Goal: Task Accomplishment & Management: Manage account settings

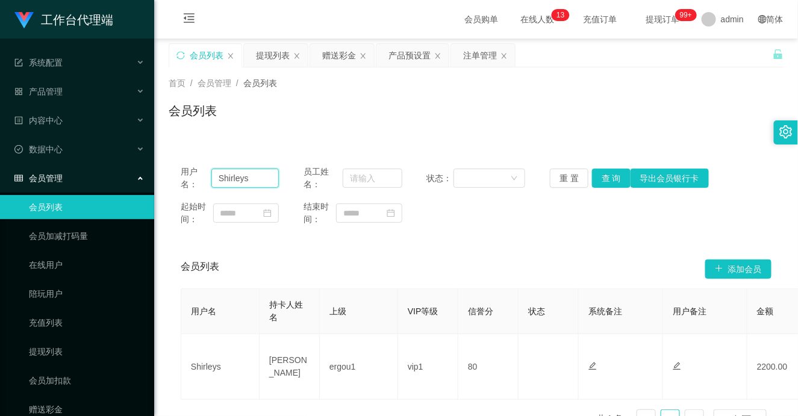
drag, startPoint x: 266, startPoint y: 179, endPoint x: 207, endPoint y: 169, distance: 60.0
click at [207, 169] on div "用户名： [PERSON_NAME]" at bounding box center [230, 178] width 98 height 25
paste input "HWH5287"
type input "HWH5287"
click at [341, 55] on div "赠送彩金" at bounding box center [339, 55] width 34 height 23
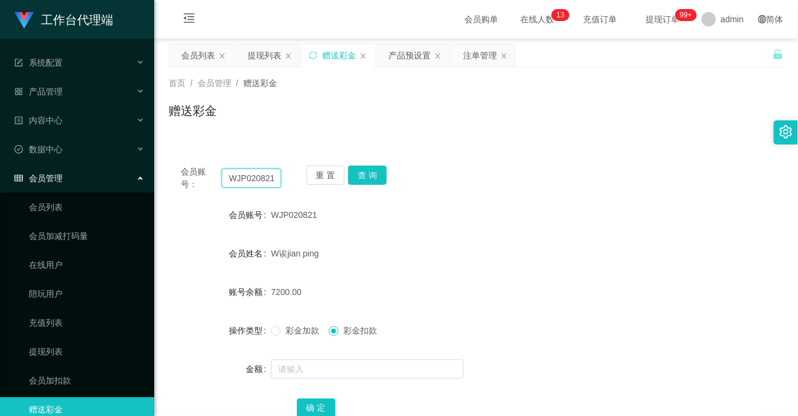
click at [247, 187] on input "WJP020821" at bounding box center [252, 178] width 60 height 19
paste input "HWH5287"
type input "HWH5287"
click at [372, 179] on button "查 询" at bounding box center [367, 175] width 39 height 19
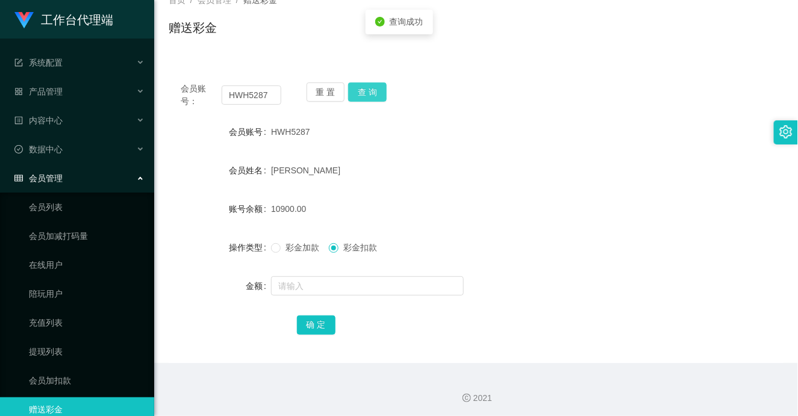
scroll to position [86, 0]
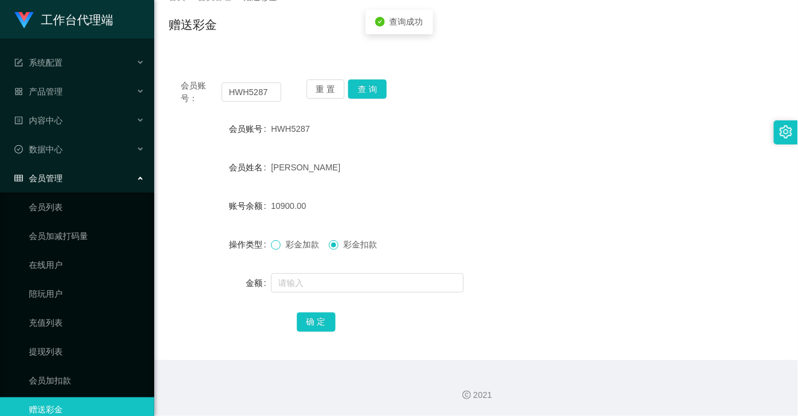
click at [276, 249] on span at bounding box center [276, 245] width 10 height 10
click at [313, 287] on input "text" at bounding box center [367, 282] width 193 height 19
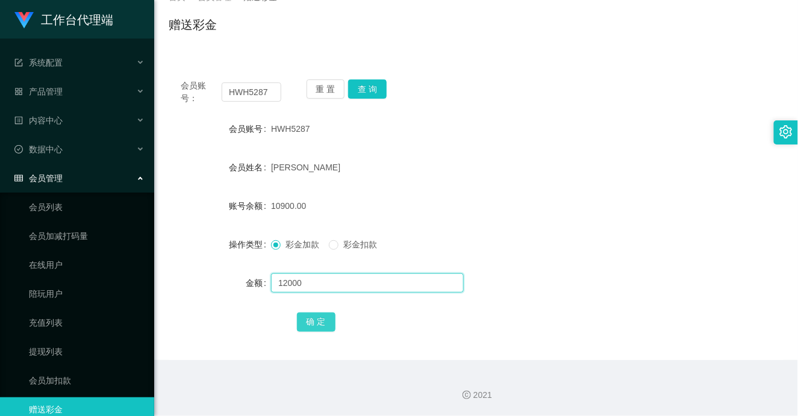
type input "12000"
click at [311, 323] on button "确 定" at bounding box center [316, 322] width 39 height 19
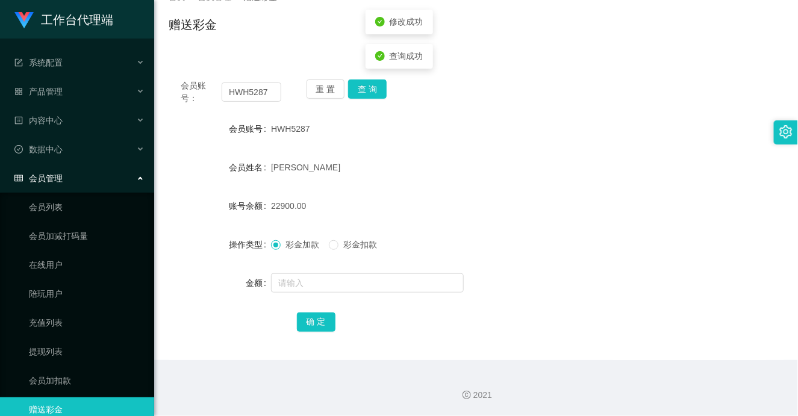
click at [555, 223] on form "会员账号 HWH5287 会员姓名 [PERSON_NAME] 账号余额 22900.00 操作类型 彩金加款 彩金扣款 金额 确 定" at bounding box center [476, 225] width 615 height 217
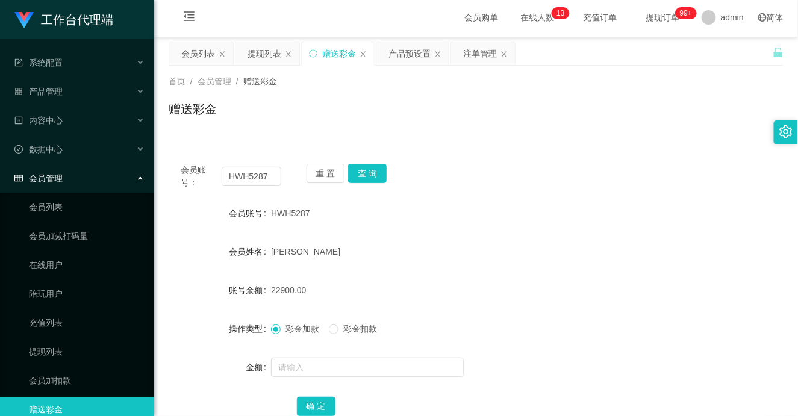
scroll to position [0, 0]
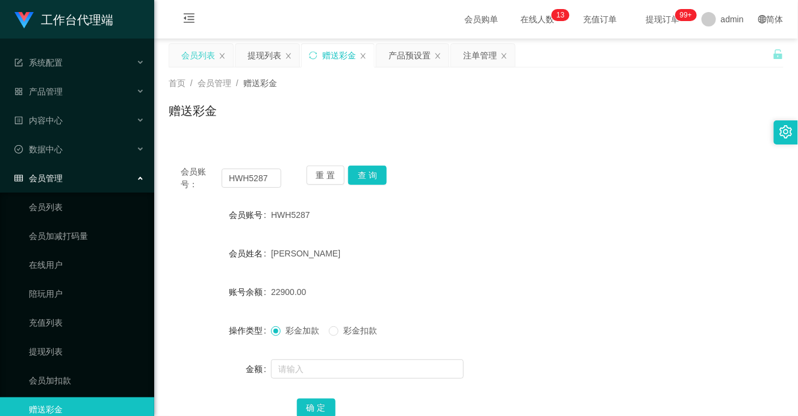
click at [198, 60] on div "会员列表" at bounding box center [198, 55] width 34 height 23
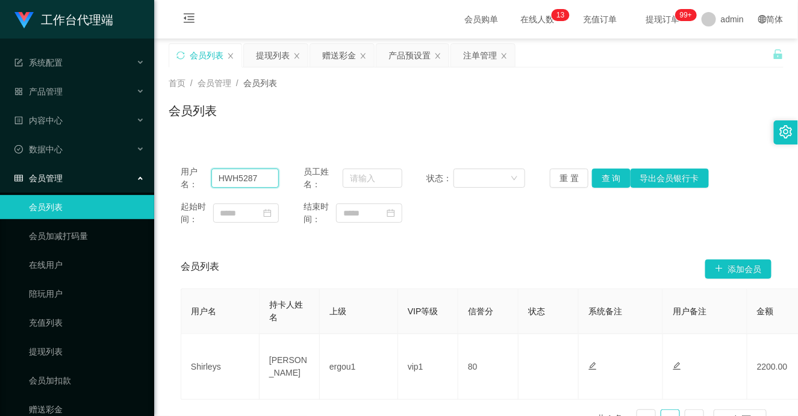
click at [242, 179] on input "HWH5287" at bounding box center [245, 178] width 68 height 19
click at [606, 179] on button "查 询" at bounding box center [611, 178] width 39 height 19
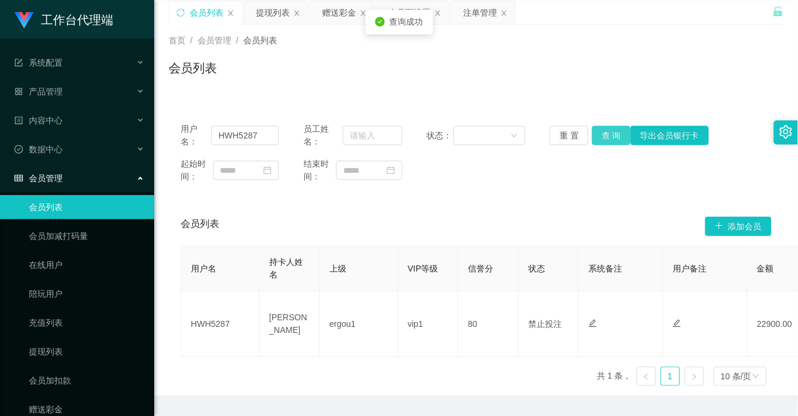
scroll to position [67, 0]
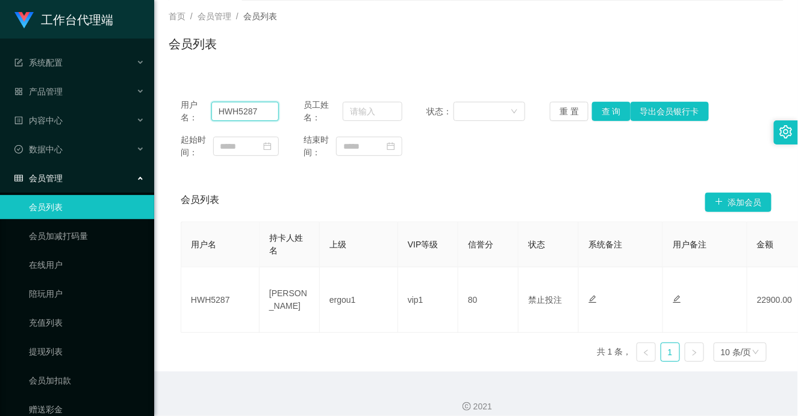
click at [239, 113] on input "HWH5287" at bounding box center [245, 111] width 68 height 19
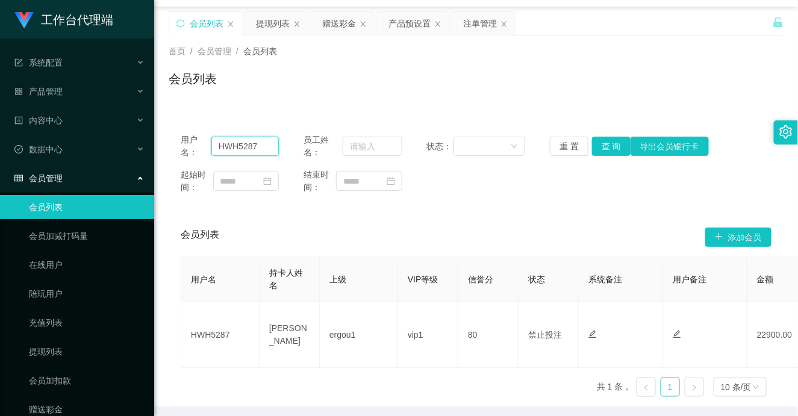
scroll to position [0, 0]
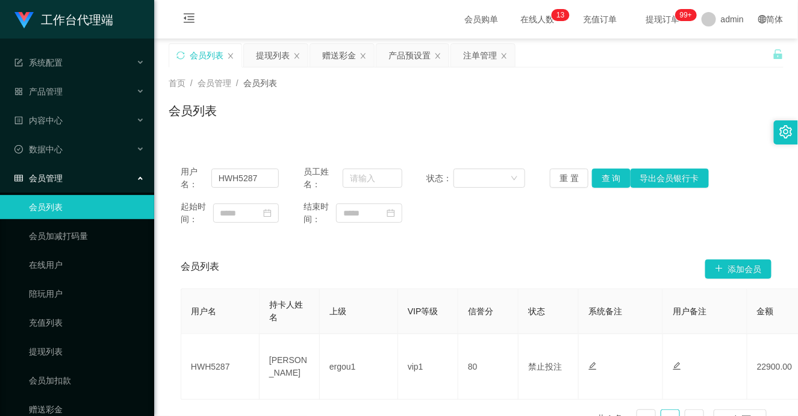
click at [402, 97] on div "首页 / 会员管理 / 会员列表 / 会员列表" at bounding box center [476, 103] width 615 height 52
click at [341, 64] on div "赠送彩金" at bounding box center [339, 55] width 34 height 23
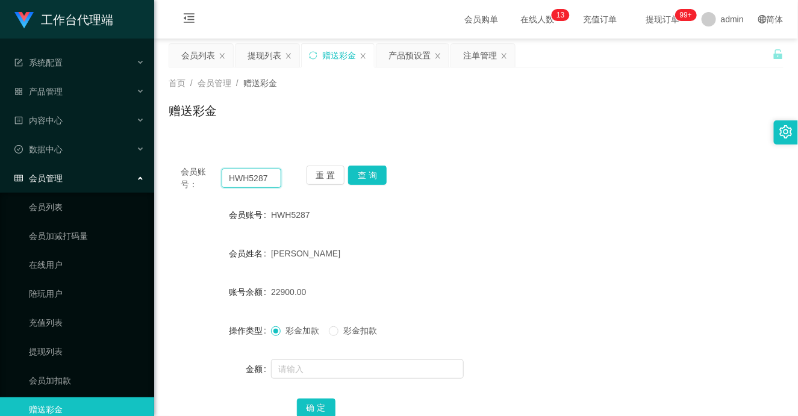
click at [237, 181] on input "HWH5287" at bounding box center [252, 178] width 60 height 19
paste input "Shirleys"
type input "Shirleys"
drag, startPoint x: 368, startPoint y: 176, endPoint x: 271, endPoint y: 182, distance: 97.1
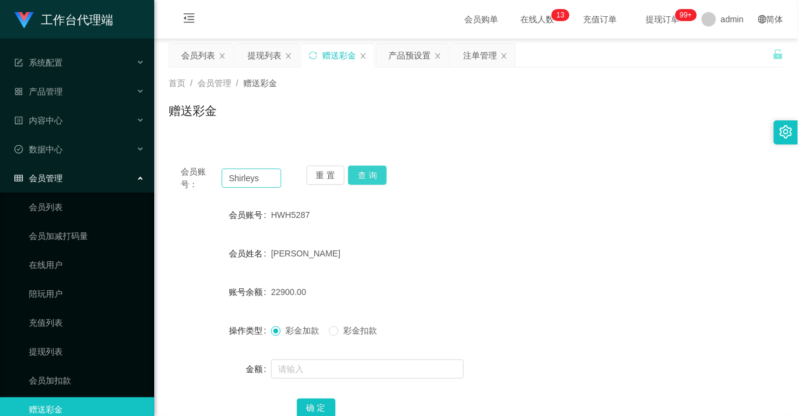
click at [271, 182] on div "会员账号： [PERSON_NAME] 重 置 查 询" at bounding box center [476, 178] width 615 height 25
click at [370, 179] on button "查 询" at bounding box center [367, 175] width 39 height 19
drag, startPoint x: 266, startPoint y: 179, endPoint x: 188, endPoint y: 178, distance: 77.7
click at [188, 178] on div "会员账号： [PERSON_NAME]" at bounding box center [231, 178] width 101 height 25
click at [257, 183] on input "text" at bounding box center [252, 178] width 60 height 19
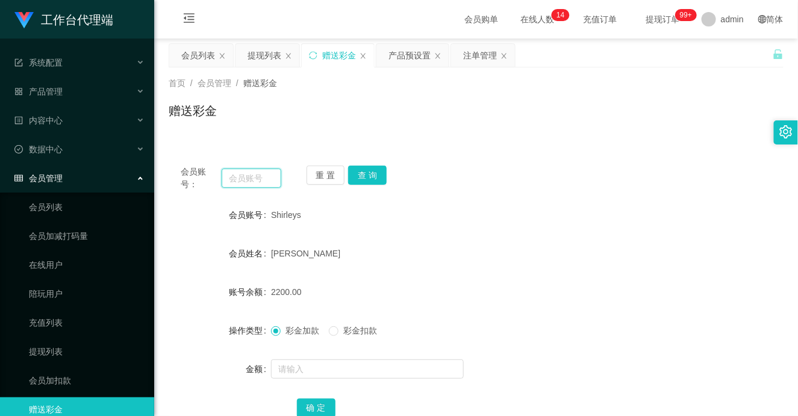
paste input "HWH5287"
type input "HWH5287"
click at [370, 179] on button "查 询" at bounding box center [367, 175] width 39 height 19
click at [568, 196] on div "会员账号： HWH5287 重 置 查 询 会员账号 HWH5287 会员姓名 [PERSON_NAME] [PERSON_NAME] 账号余额 22900.…" at bounding box center [476, 300] width 615 height 293
click at [376, 176] on button "查 询" at bounding box center [367, 175] width 39 height 19
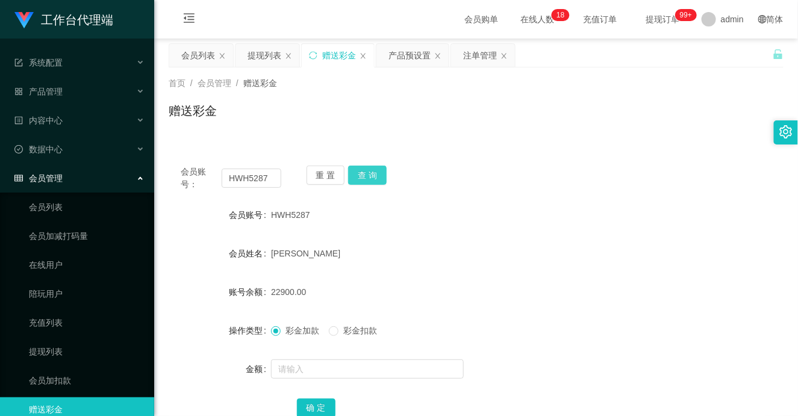
click at [366, 176] on button "查 询" at bounding box center [367, 175] width 39 height 19
click at [404, 50] on div "产品预设置" at bounding box center [409, 55] width 42 height 23
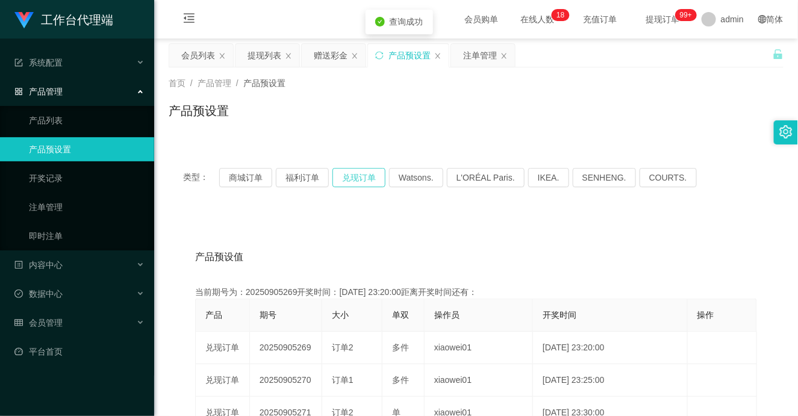
click at [360, 178] on button "兑现订单" at bounding box center [358, 177] width 53 height 19
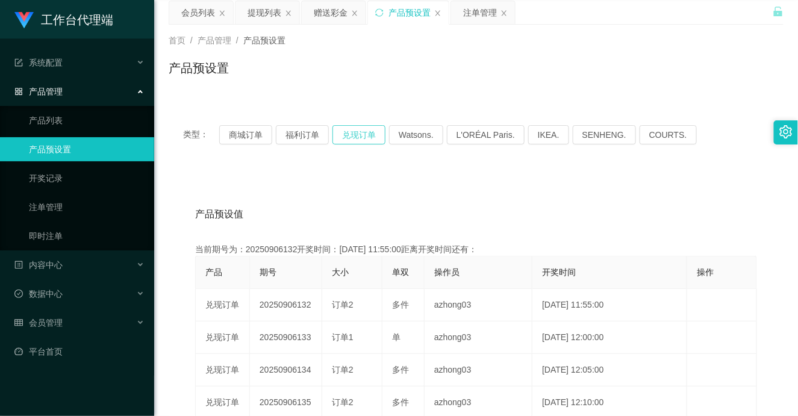
scroll to position [67, 0]
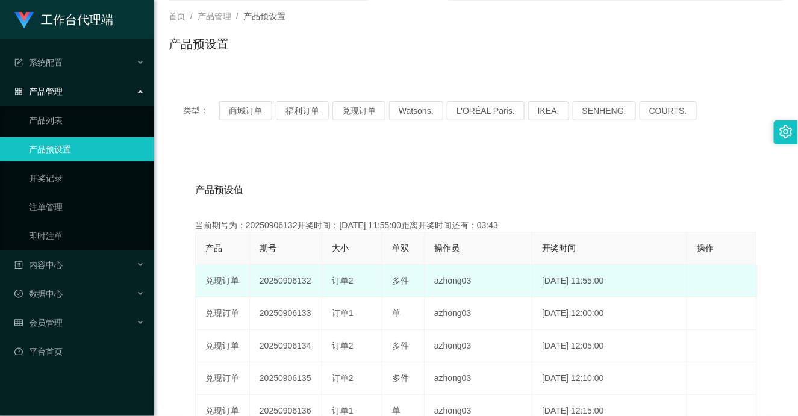
drag, startPoint x: 289, startPoint y: 275, endPoint x: 320, endPoint y: 273, distance: 30.8
click at [320, 273] on td "20250906132" at bounding box center [286, 281] width 72 height 33
click at [356, 278] on div "订单2" at bounding box center [352, 281] width 40 height 13
drag, startPoint x: 332, startPoint y: 283, endPoint x: 409, endPoint y: 274, distance: 77.6
click at [409, 274] on tr "兑现订单 20250906132 订单2 多件 azhong03 [DATE] 11:55:00 编 辑 限制投注" at bounding box center [476, 281] width 561 height 33
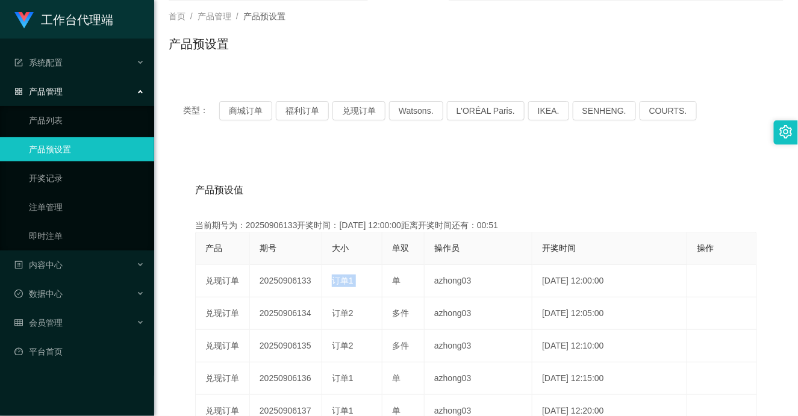
scroll to position [0, 0]
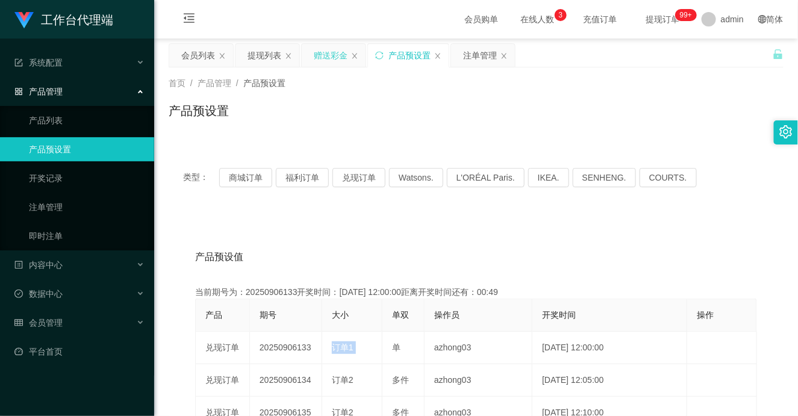
click at [326, 63] on div "赠送彩金" at bounding box center [331, 55] width 34 height 23
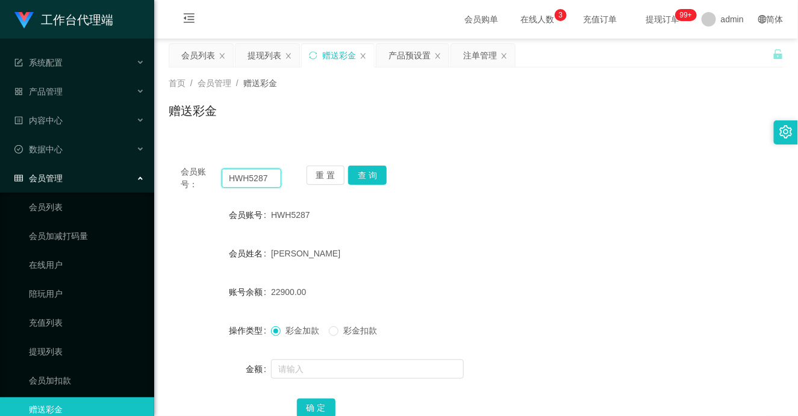
click at [249, 185] on input "HWH5287" at bounding box center [252, 178] width 60 height 19
click at [359, 176] on button "查 询" at bounding box center [367, 175] width 39 height 19
click at [473, 55] on div "注单管理" at bounding box center [480, 55] width 34 height 23
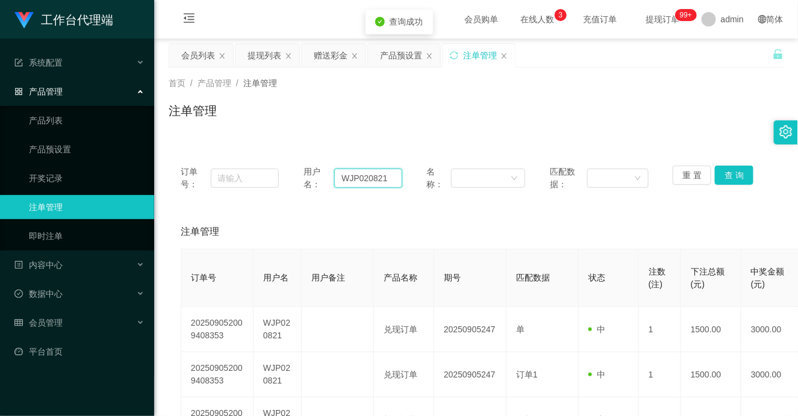
click at [357, 179] on input "WJP020821" at bounding box center [368, 178] width 68 height 19
paste input "HWH5287"
type input "HWH5287"
click at [730, 173] on button "查 询" at bounding box center [734, 175] width 39 height 19
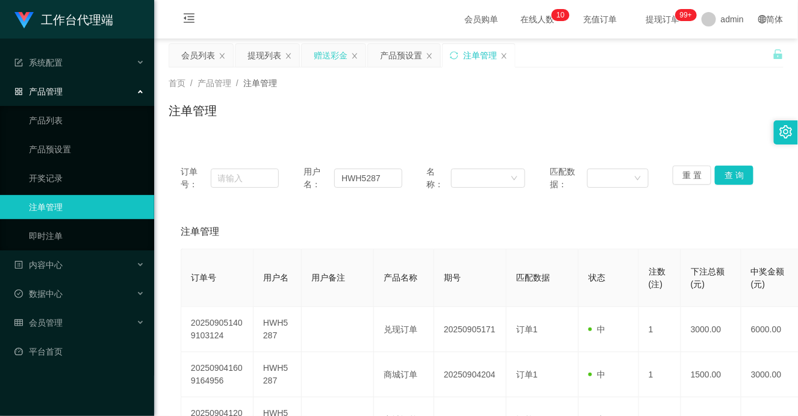
click at [331, 61] on div "赠送彩金" at bounding box center [331, 55] width 34 height 23
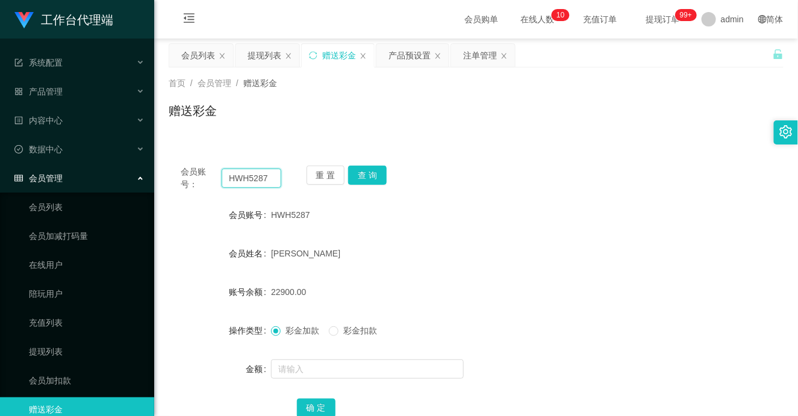
click at [238, 178] on input "HWH5287" at bounding box center [252, 178] width 60 height 19
paste input "2721570231"
type input "2721570231"
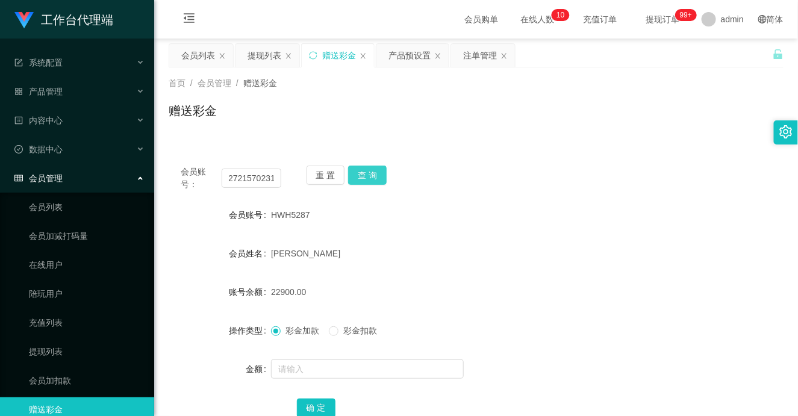
click at [370, 167] on button "查 询" at bounding box center [367, 175] width 39 height 19
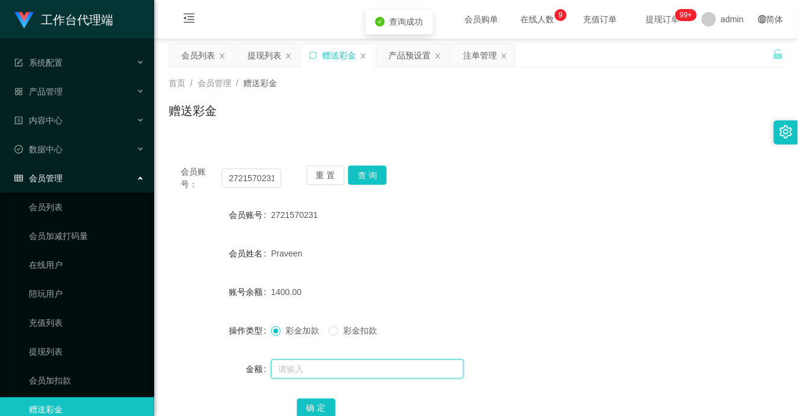
click at [302, 370] on input "text" at bounding box center [367, 369] width 193 height 19
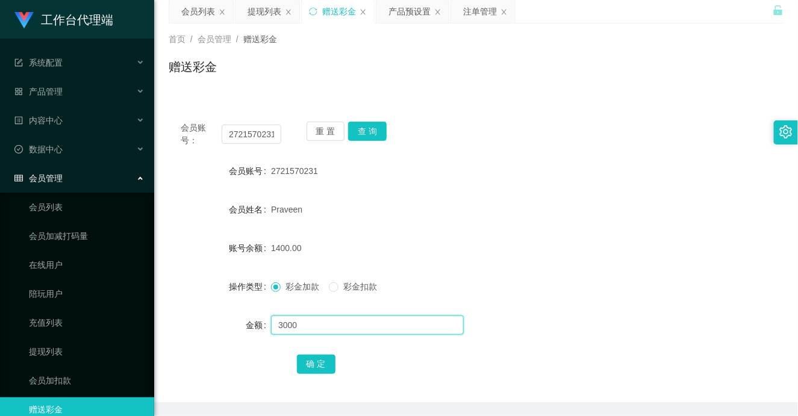
scroll to position [67, 0]
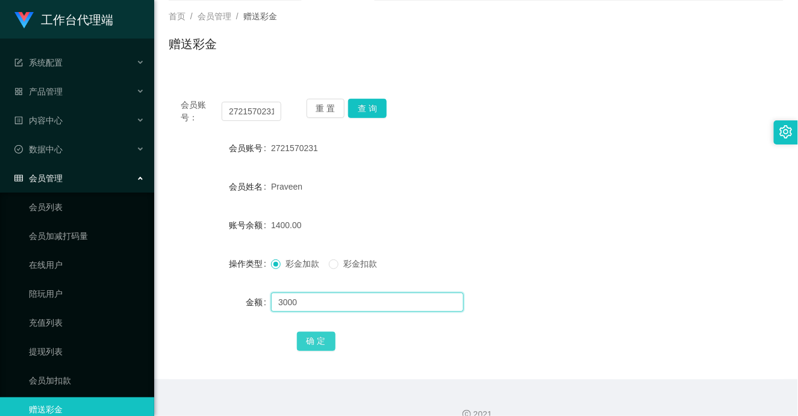
type input "3000"
click at [316, 335] on button "确 定" at bounding box center [316, 341] width 39 height 19
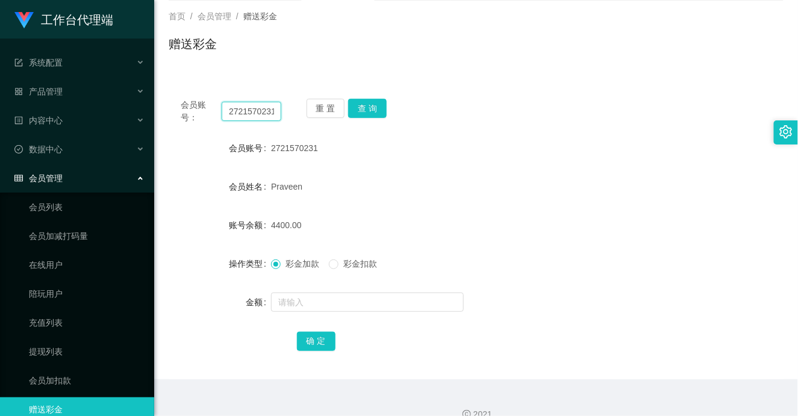
click at [247, 110] on input "2721570231" at bounding box center [252, 111] width 60 height 19
paste input "HWH5287"
type input "HWH5287"
click at [372, 110] on button "查 询" at bounding box center [367, 108] width 39 height 19
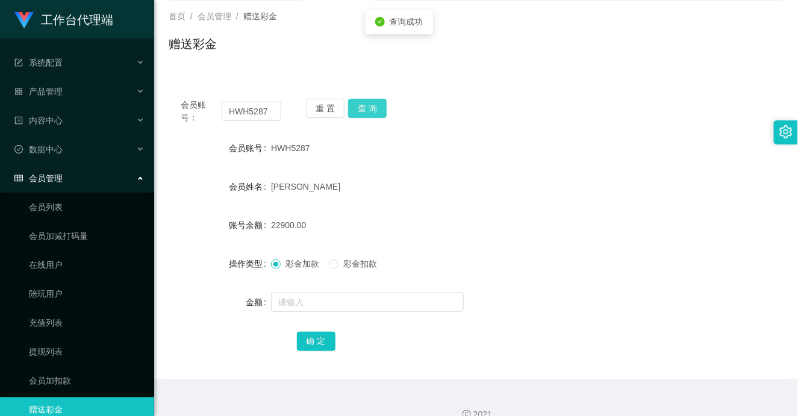
scroll to position [0, 0]
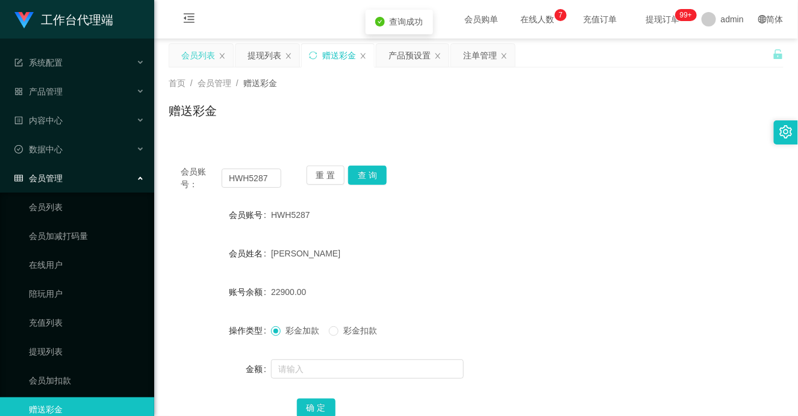
click at [195, 63] on div "会员列表" at bounding box center [198, 55] width 34 height 23
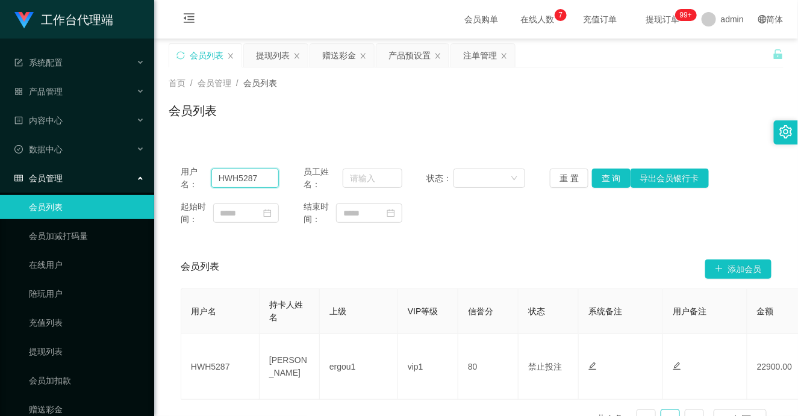
click at [240, 179] on input "HWH5287" at bounding box center [245, 178] width 68 height 19
click at [608, 173] on button "查 询" at bounding box center [611, 178] width 39 height 19
click at [394, 60] on div "产品预设置" at bounding box center [409, 55] width 42 height 23
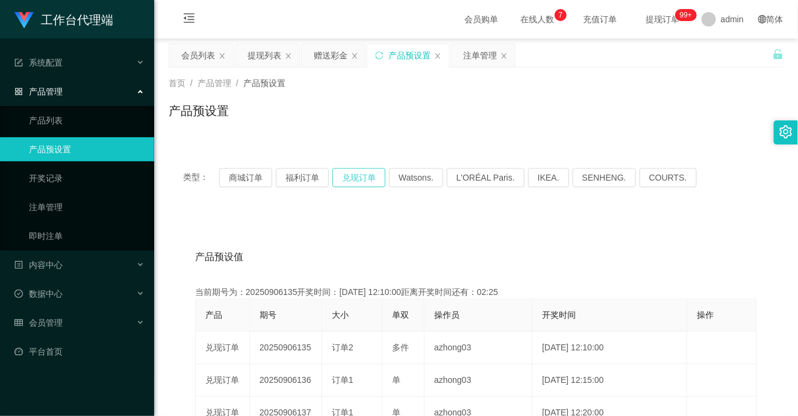
click at [359, 176] on button "兑现订单" at bounding box center [358, 177] width 53 height 19
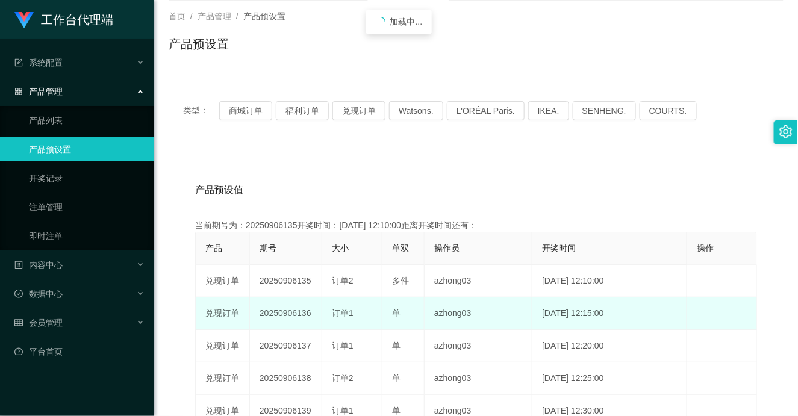
drag, startPoint x: 328, startPoint y: 310, endPoint x: 403, endPoint y: 310, distance: 75.3
click at [403, 310] on tr "兑现订单 20250906136 订单1 单 azhong03 [DATE] 12:15:00 编 辑 限制投注" at bounding box center [476, 313] width 561 height 33
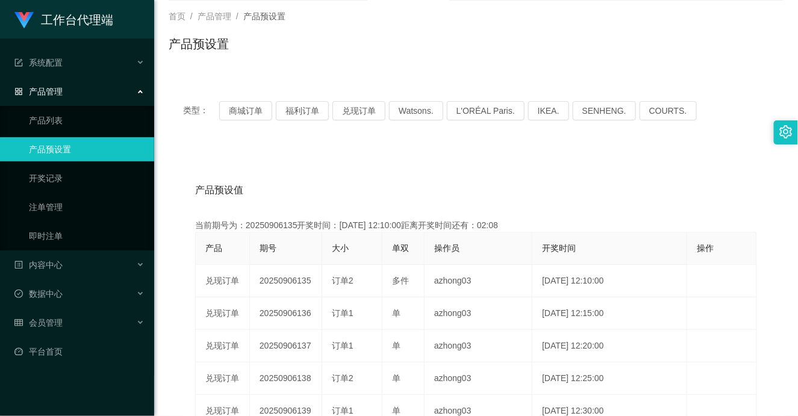
click at [526, 16] on div "首页 / 产品管理 / 产品预设置 /" at bounding box center [476, 16] width 615 height 13
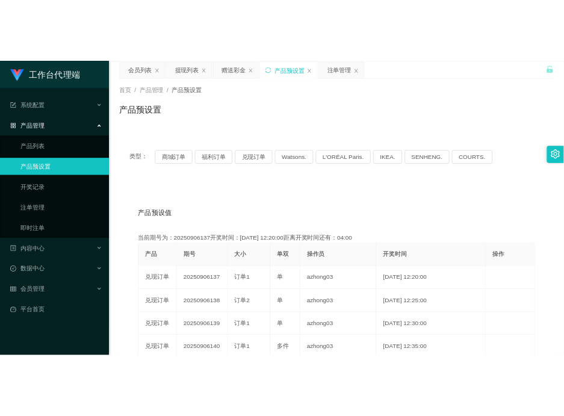
scroll to position [0, 0]
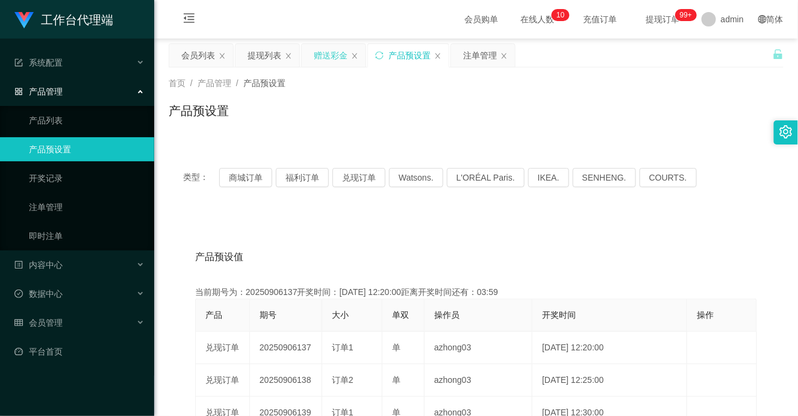
click at [335, 48] on div "赠送彩金" at bounding box center [331, 55] width 34 height 23
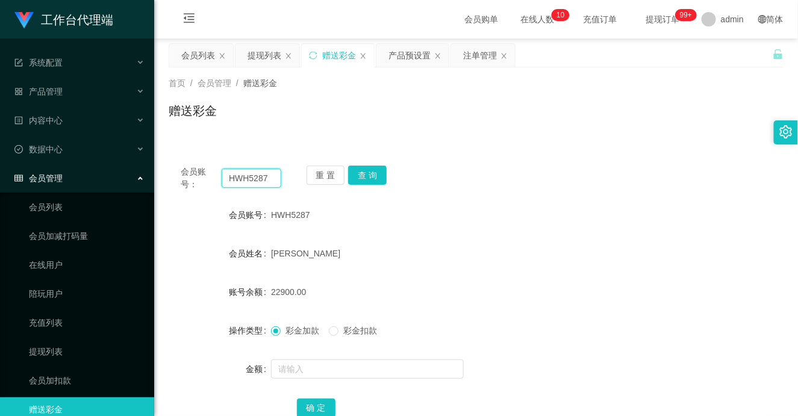
click at [246, 178] on input "HWH5287" at bounding box center [252, 178] width 60 height 19
click at [369, 172] on button "查 询" at bounding box center [367, 175] width 39 height 19
click at [244, 179] on input "HWH5287" at bounding box center [252, 178] width 60 height 19
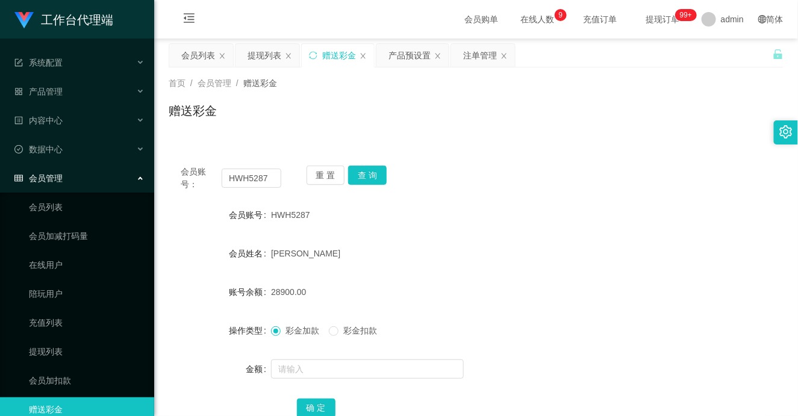
click at [279, 293] on span "28900.00" at bounding box center [288, 292] width 35 height 10
copy span "28900.00"
click at [468, 274] on form "会员账号 HWH5287 会员姓名 [PERSON_NAME] 账号余额 28900.00 操作类型 彩金加款 彩金扣款 金额 确 定" at bounding box center [476, 311] width 615 height 217
drag, startPoint x: 270, startPoint y: 293, endPoint x: 291, endPoint y: 291, distance: 21.2
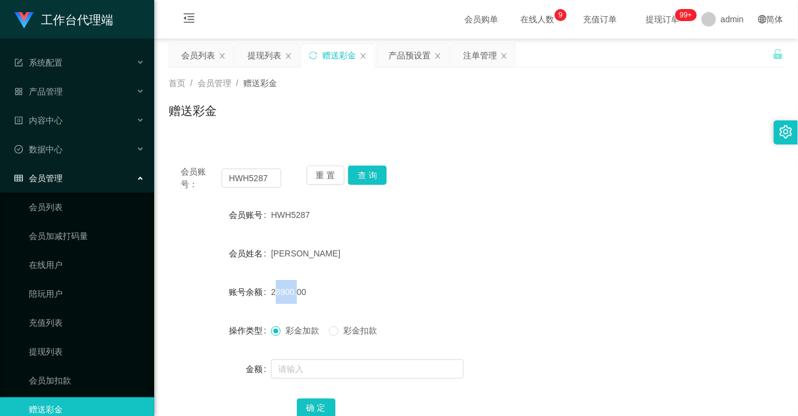
click at [291, 291] on span "28900.00" at bounding box center [288, 292] width 35 height 10
copy span "28900"
click at [365, 178] on button "查 询" at bounding box center [367, 175] width 39 height 19
drag, startPoint x: 491, startPoint y: 179, endPoint x: 501, endPoint y: 181, distance: 9.9
click at [494, 179] on div "会员账号： HWH5287 重 置 查 询" at bounding box center [476, 178] width 615 height 25
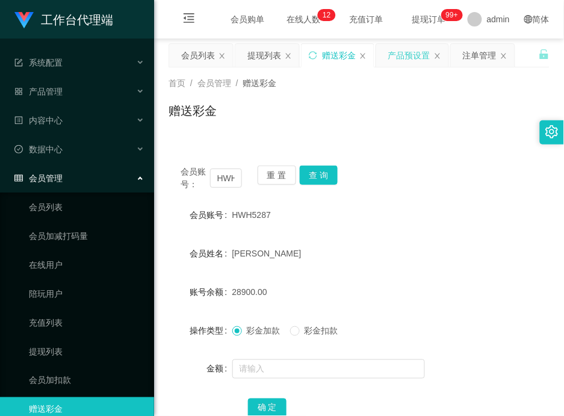
click at [411, 44] on div "产品预设置" at bounding box center [409, 55] width 42 height 23
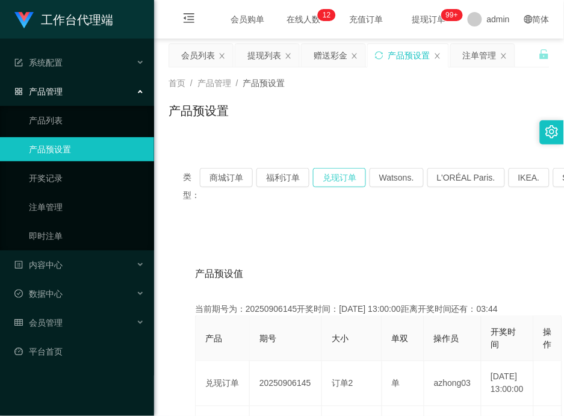
click at [344, 175] on button "兑现订单" at bounding box center [339, 177] width 53 height 19
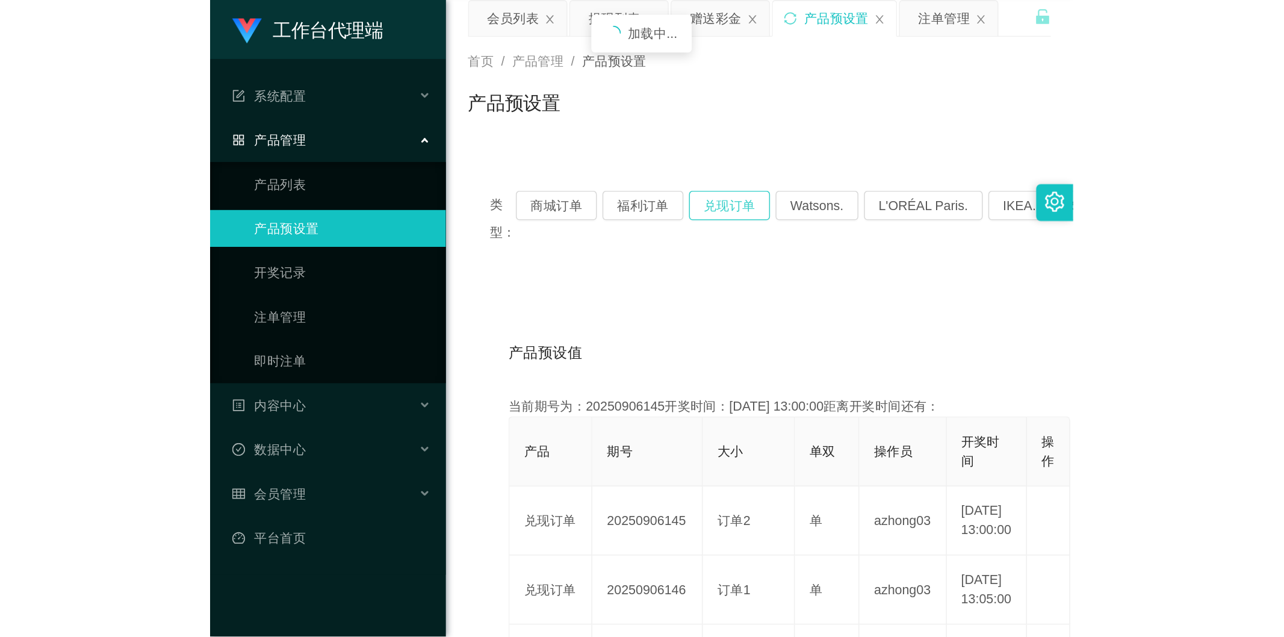
scroll to position [134, 0]
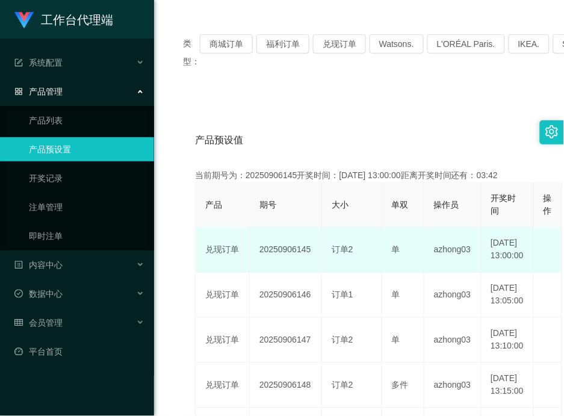
drag, startPoint x: 294, startPoint y: 256, endPoint x: 408, endPoint y: 254, distance: 113.8
click at [408, 254] on tr "兑现订单 20250906145 订单2 单 azhong03 [DATE] 13:00:00 编 辑 限制投注" at bounding box center [379, 250] width 367 height 45
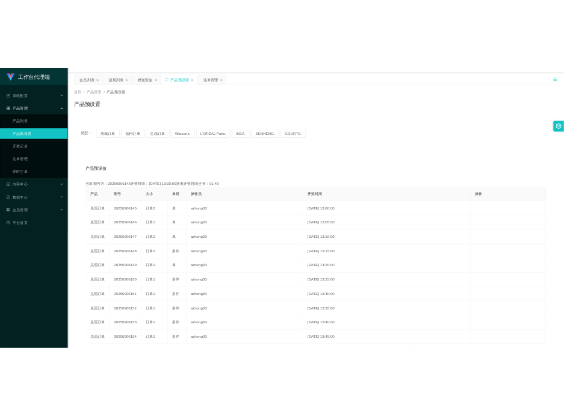
scroll to position [0, 0]
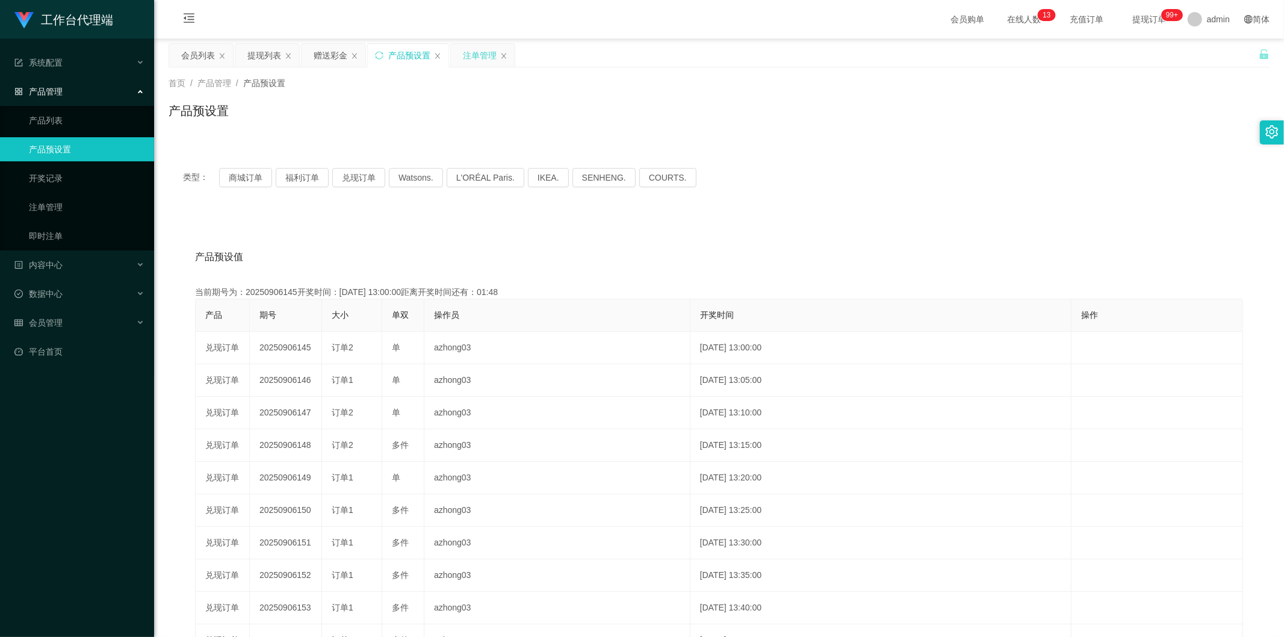
click at [478, 57] on div "注单管理" at bounding box center [480, 55] width 34 height 23
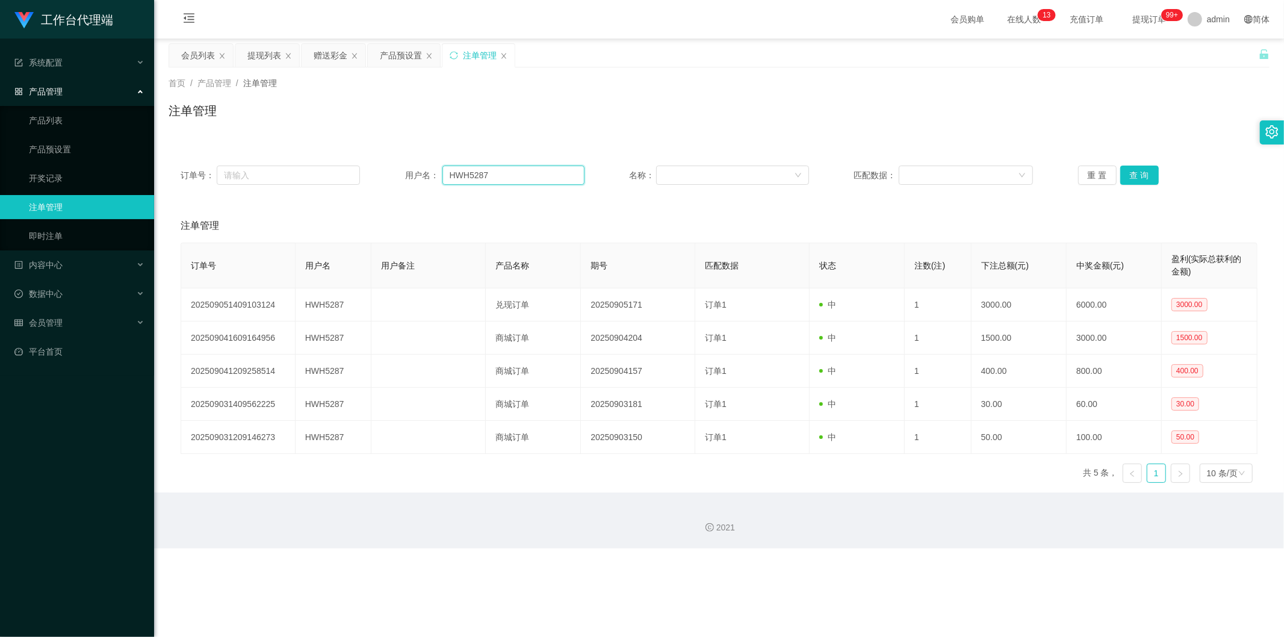
drag, startPoint x: 505, startPoint y: 173, endPoint x: 378, endPoint y: 163, distance: 126.8
click at [378, 163] on div "订单号： 用户名： HWH5287 名称： 匹配数据： 重 置 查 询" at bounding box center [719, 175] width 1101 height 43
paste input "2721570231"
type input "2721570231"
click at [797, 177] on button "查 询" at bounding box center [1140, 175] width 39 height 19
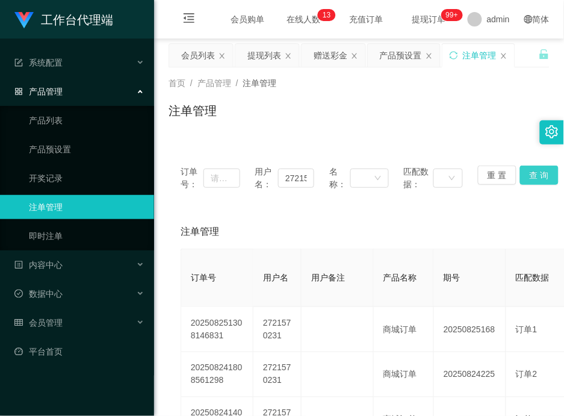
click at [542, 171] on button "查 询" at bounding box center [539, 175] width 39 height 19
click at [375, 132] on div "首页 / 产品管理 / 注单管理 / 注单管理" at bounding box center [359, 103] width 410 height 72
click at [535, 178] on button "查 询" at bounding box center [539, 175] width 39 height 19
click at [537, 173] on button "查 询" at bounding box center [539, 175] width 39 height 19
click at [534, 178] on button "查 询" at bounding box center [539, 175] width 39 height 19
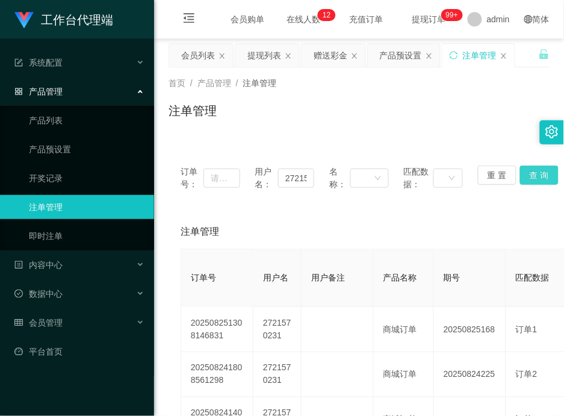
click at [534, 178] on button "查 询" at bounding box center [539, 175] width 39 height 19
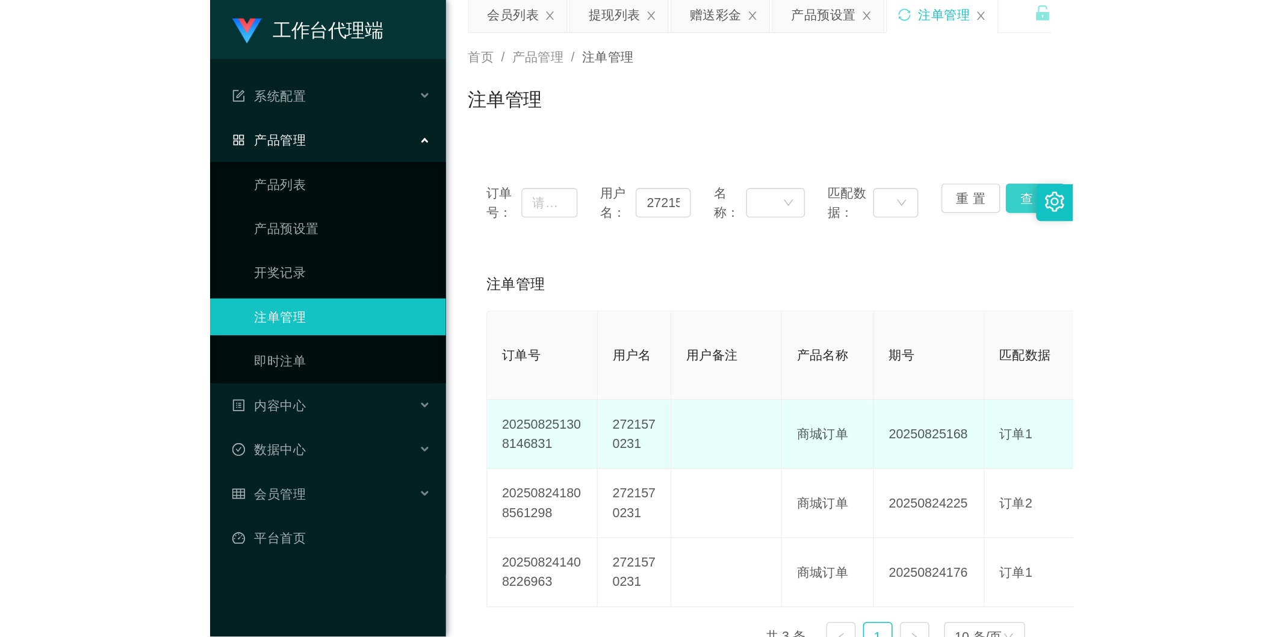
scroll to position [67, 0]
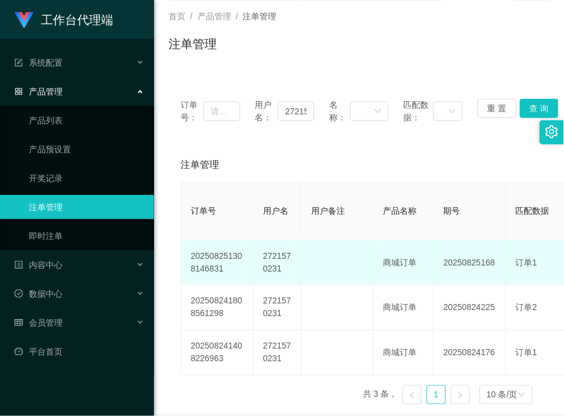
click at [479, 264] on td "20250825168" at bounding box center [470, 262] width 72 height 45
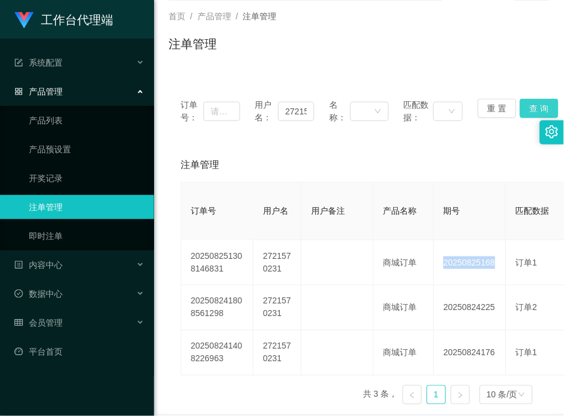
click at [537, 112] on button "查 询" at bounding box center [539, 108] width 39 height 19
click at [482, 134] on div "订单号： 用户名： 2721570231 名称： 匹配数据： 重 置 查 询" at bounding box center [359, 111] width 381 height 49
click at [530, 107] on button "查 询" at bounding box center [539, 108] width 39 height 19
click at [538, 102] on button "查 询" at bounding box center [539, 108] width 39 height 19
click at [534, 103] on button "查 询" at bounding box center [539, 108] width 39 height 19
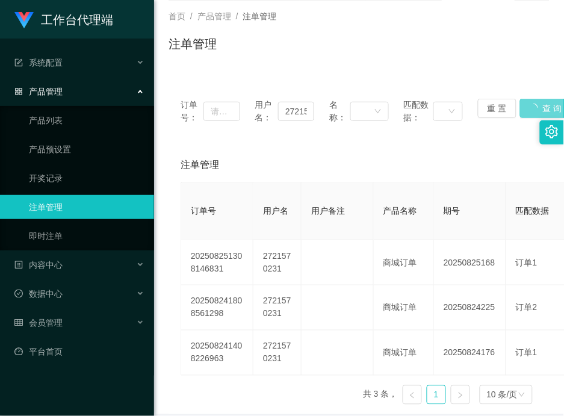
click at [534, 103] on div "订单号： 用户名： 2721570231 名称： 匹配数据： 重 置 查 询" at bounding box center [359, 111] width 381 height 49
click at [531, 103] on button "查 询" at bounding box center [539, 108] width 39 height 19
click at [467, 42] on div "注单管理" at bounding box center [359, 49] width 381 height 28
click at [539, 103] on button "查 询" at bounding box center [539, 108] width 39 height 19
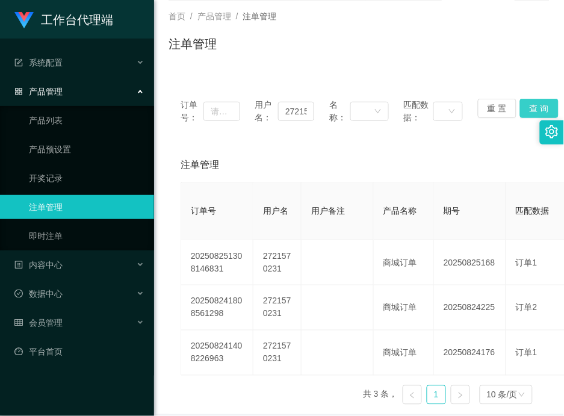
click at [539, 103] on button "查 询" at bounding box center [539, 108] width 39 height 19
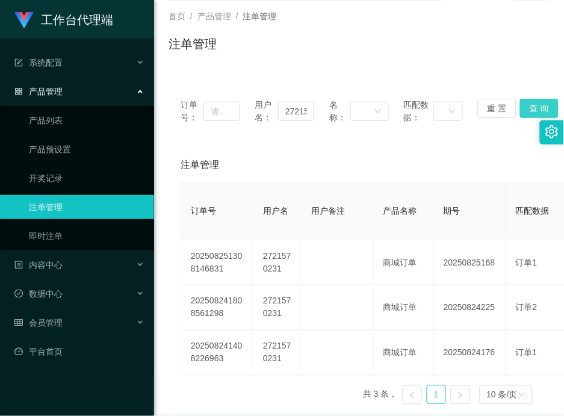
click at [539, 103] on button "查 询" at bounding box center [539, 108] width 39 height 19
click at [540, 104] on button "查 询" at bounding box center [539, 108] width 39 height 19
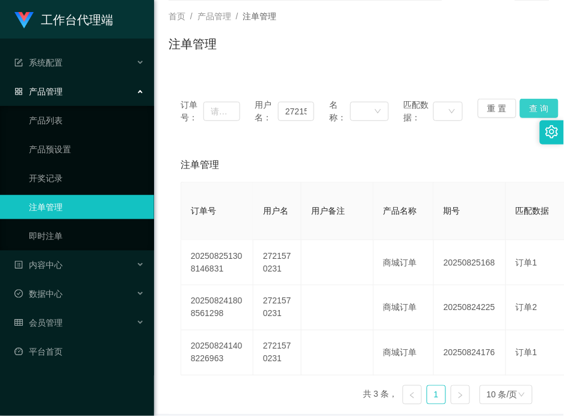
click at [540, 104] on button "查 询" at bounding box center [539, 108] width 39 height 19
click at [347, 57] on div "注单管理" at bounding box center [359, 49] width 381 height 28
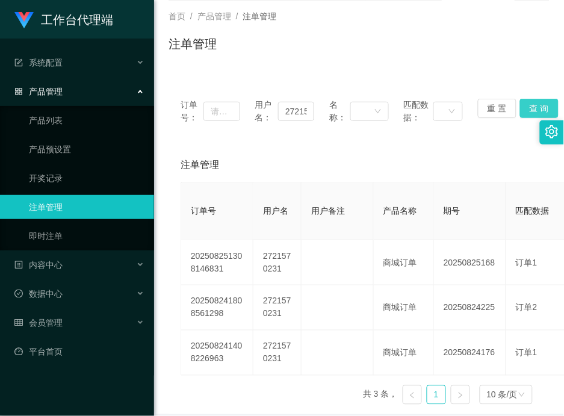
click at [531, 104] on button "查 询" at bounding box center [539, 108] width 39 height 19
click at [531, 109] on button "查 询" at bounding box center [539, 108] width 39 height 19
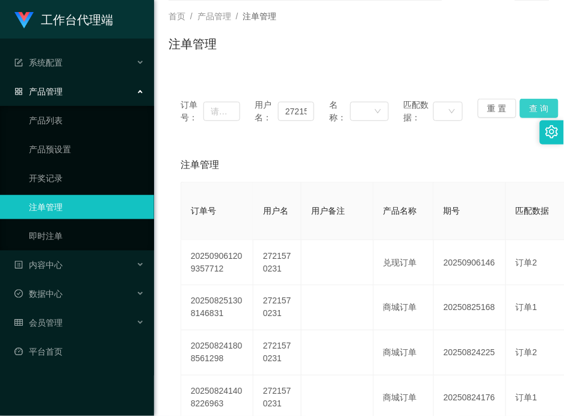
scroll to position [0, 0]
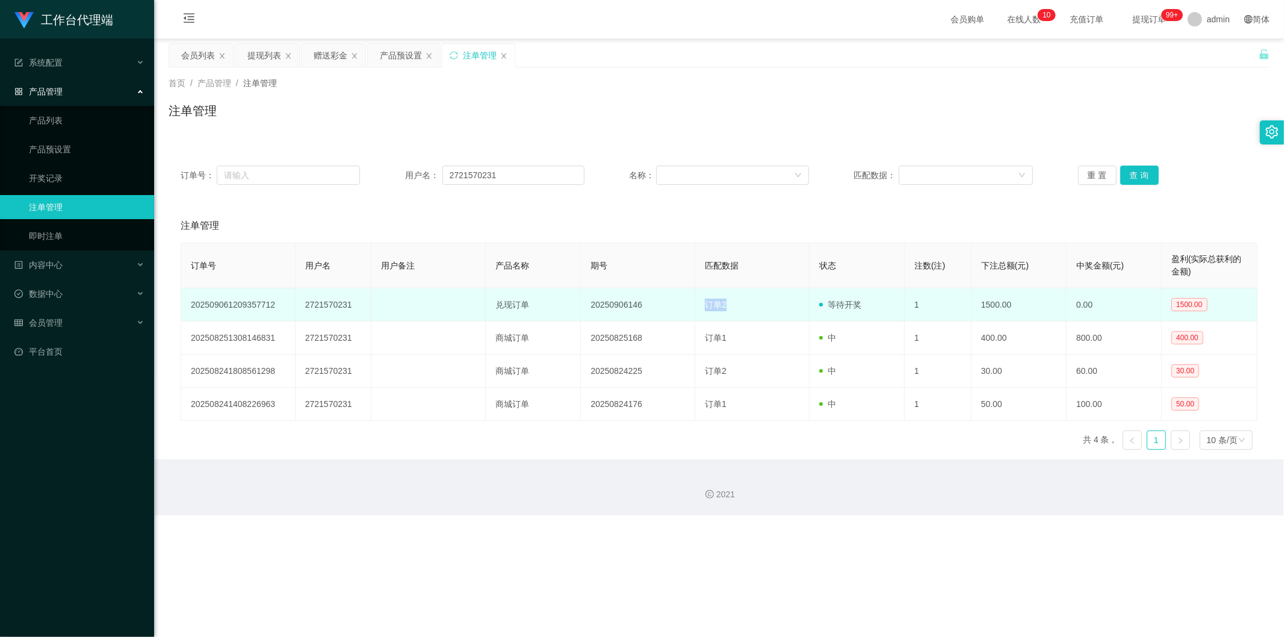
drag, startPoint x: 737, startPoint y: 298, endPoint x: 703, endPoint y: 300, distance: 34.4
click at [703, 300] on td "订单2" at bounding box center [753, 304] width 114 height 33
click at [757, 304] on td "订单2" at bounding box center [753, 304] width 114 height 33
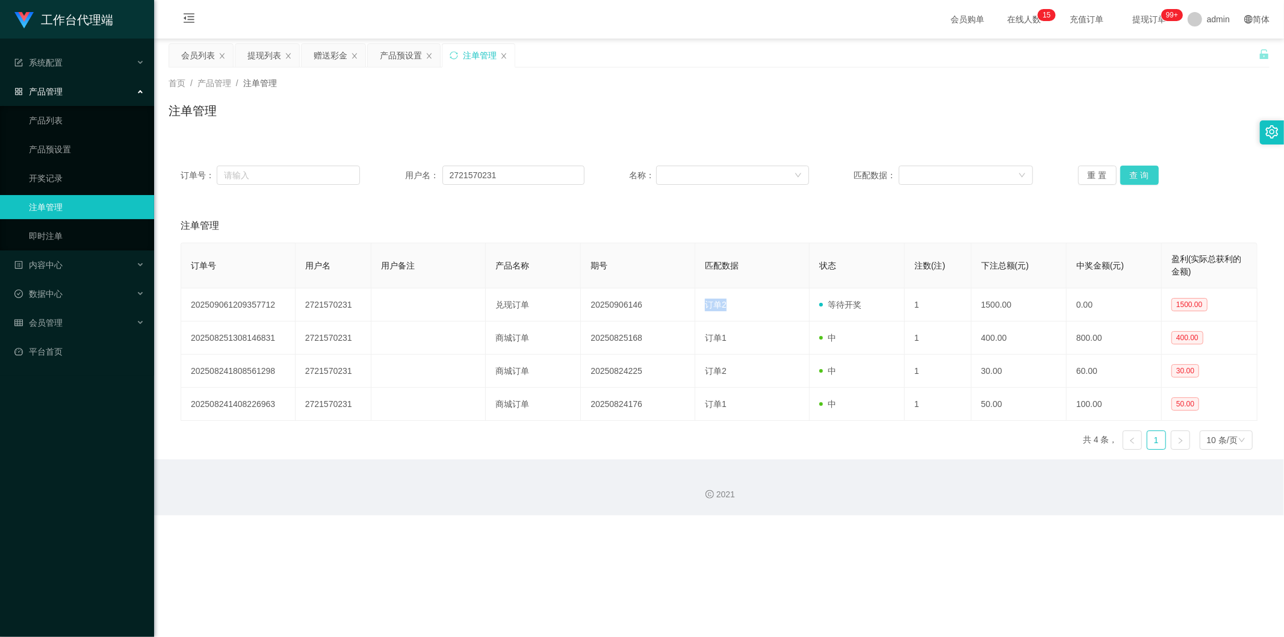
click at [797, 172] on button "查 询" at bounding box center [1140, 175] width 39 height 19
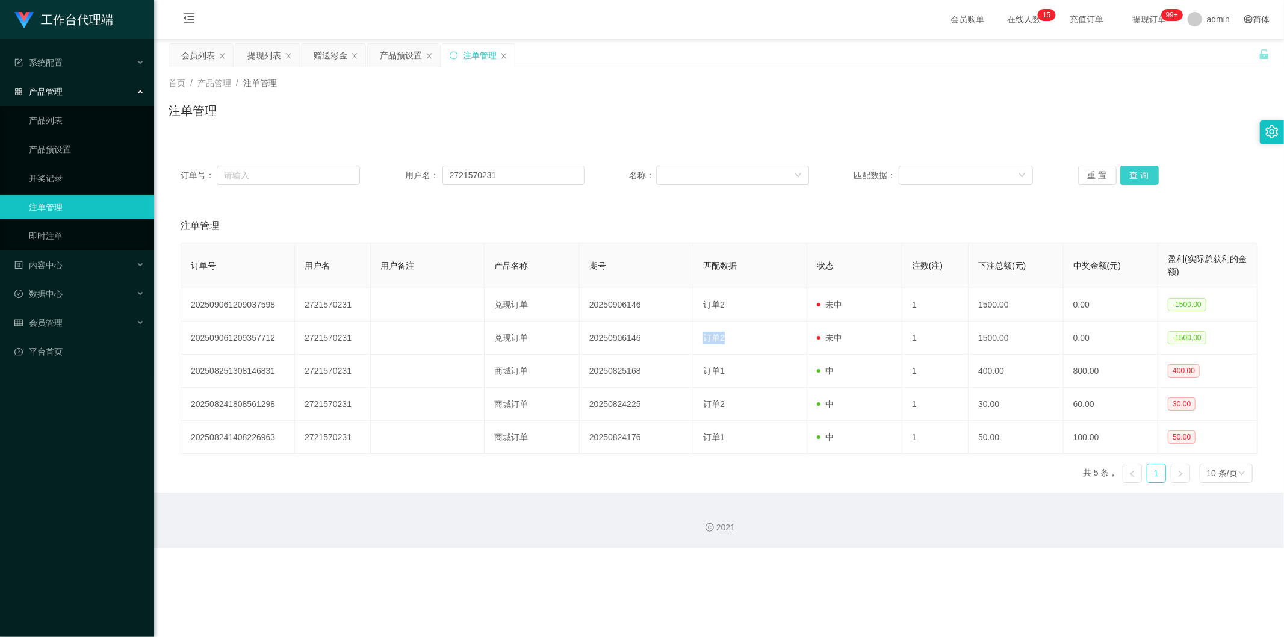
click at [797, 176] on button "查 询" at bounding box center [1140, 175] width 39 height 19
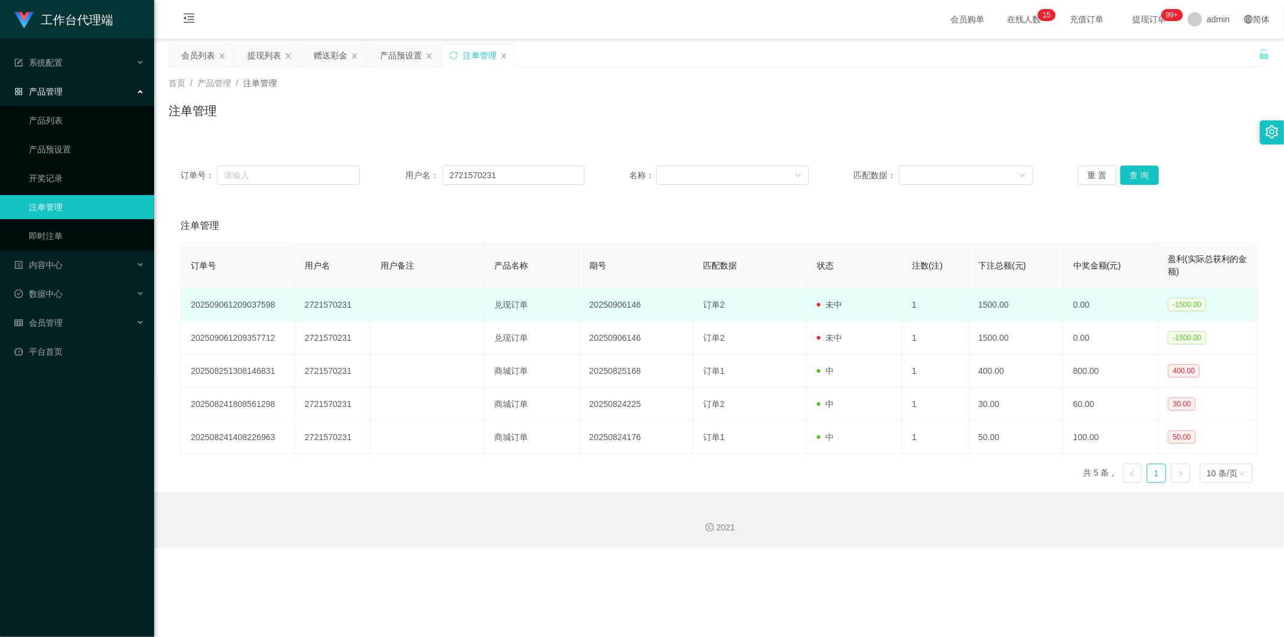
drag, startPoint x: 774, startPoint y: 310, endPoint x: 753, endPoint y: 308, distance: 20.5
click at [774, 310] on td "订单2" at bounding box center [751, 304] width 114 height 33
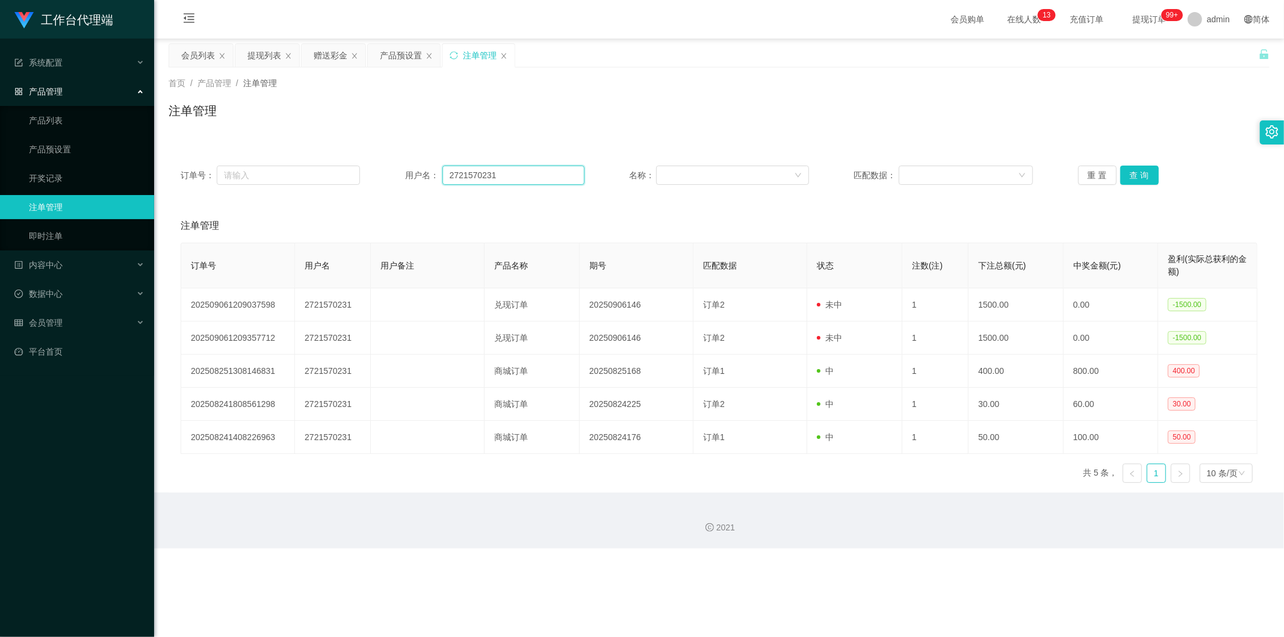
drag, startPoint x: 512, startPoint y: 178, endPoint x: 405, endPoint y: 170, distance: 107.5
click at [405, 170] on div "用户名： 2721570231" at bounding box center [494, 175] width 179 height 19
drag, startPoint x: 322, startPoint y: 50, endPoint x: 354, endPoint y: 73, distance: 39.8
click at [322, 50] on div "赠送彩金" at bounding box center [331, 55] width 34 height 23
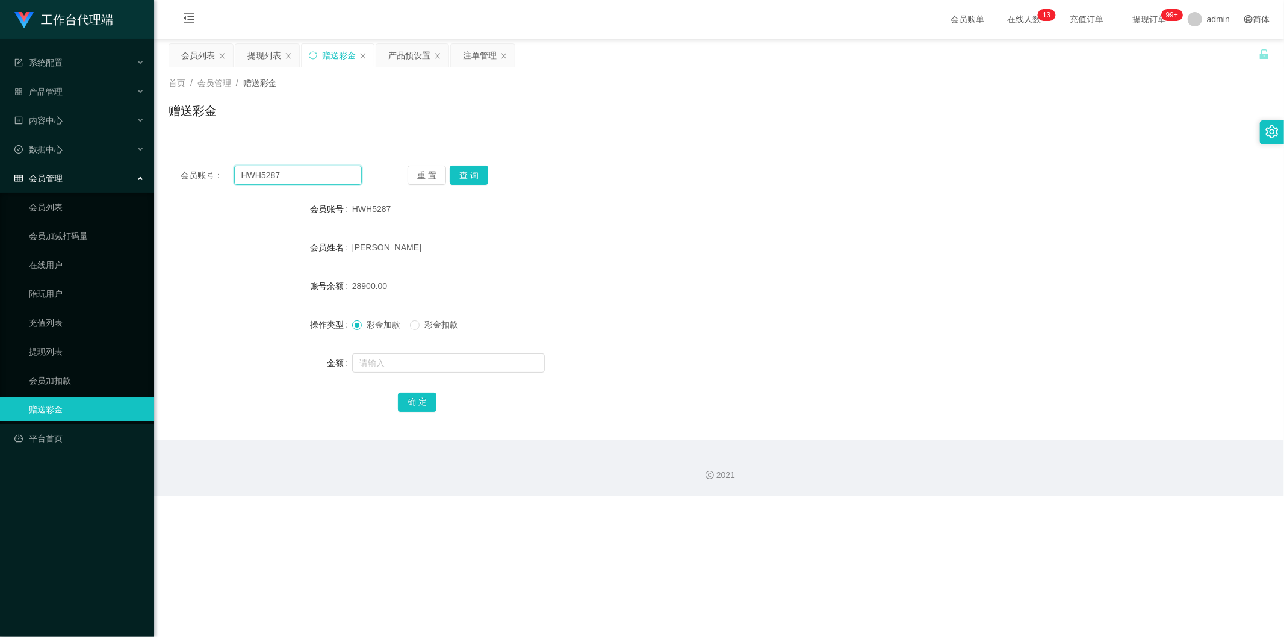
drag, startPoint x: 294, startPoint y: 173, endPoint x: 200, endPoint y: 181, distance: 94.2
click at [200, 181] on div "会员账号： HWH5287" at bounding box center [271, 175] width 181 height 19
paste input "2721570231"
type input "2721570231"
click at [461, 175] on button "查 询" at bounding box center [469, 175] width 39 height 19
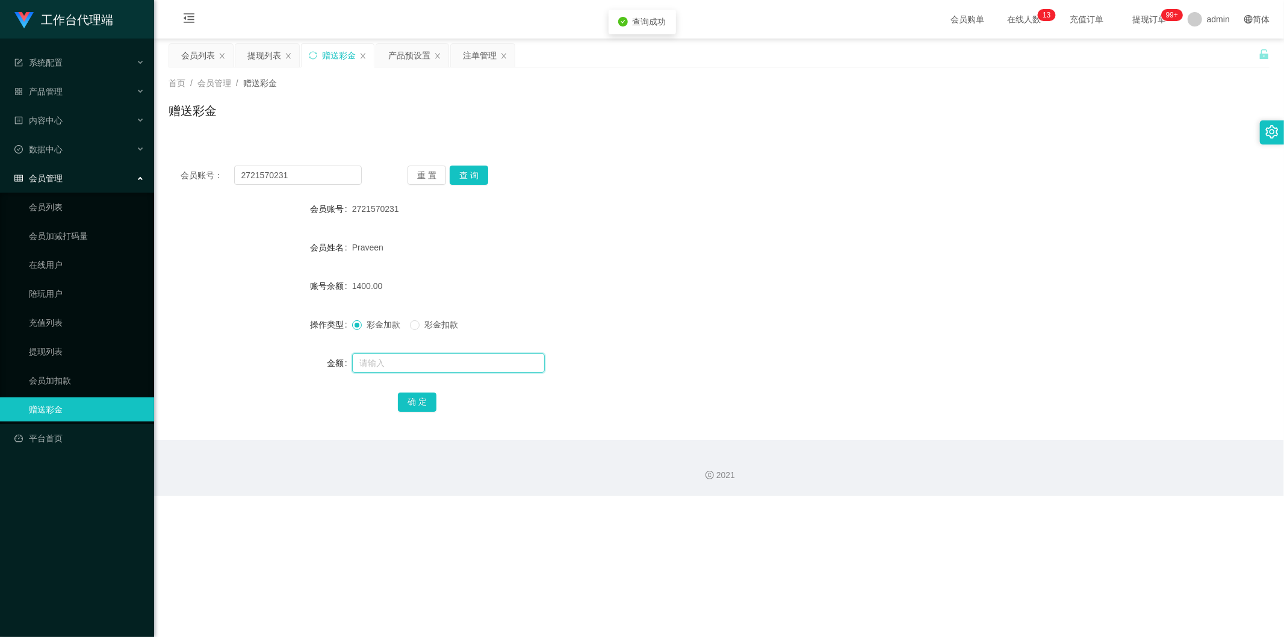
click at [414, 368] on input "text" at bounding box center [448, 362] width 193 height 19
type input "3000"
click at [407, 400] on button "确 定" at bounding box center [417, 402] width 39 height 19
drag, startPoint x: 300, startPoint y: 178, endPoint x: 235, endPoint y: 161, distance: 66.6
click at [240, 177] on input "2721570231" at bounding box center [298, 175] width 128 height 19
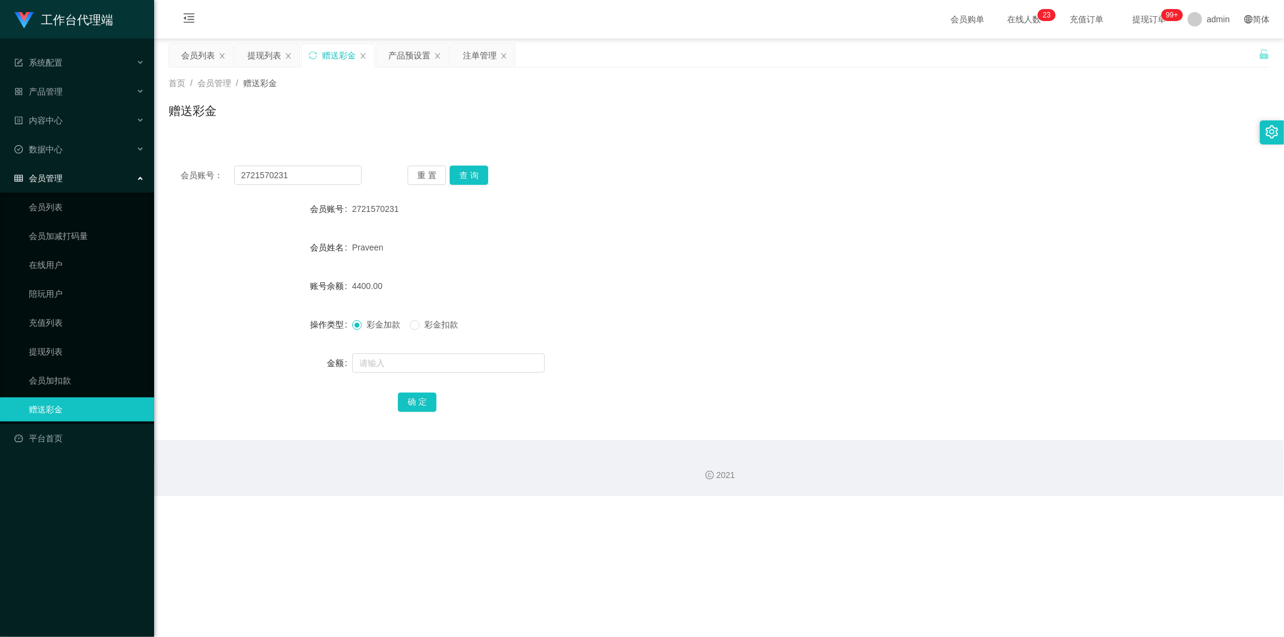
drag, startPoint x: 196, startPoint y: 57, endPoint x: 235, endPoint y: 91, distance: 52.1
click at [196, 57] on div "会员列表" at bounding box center [198, 55] width 34 height 23
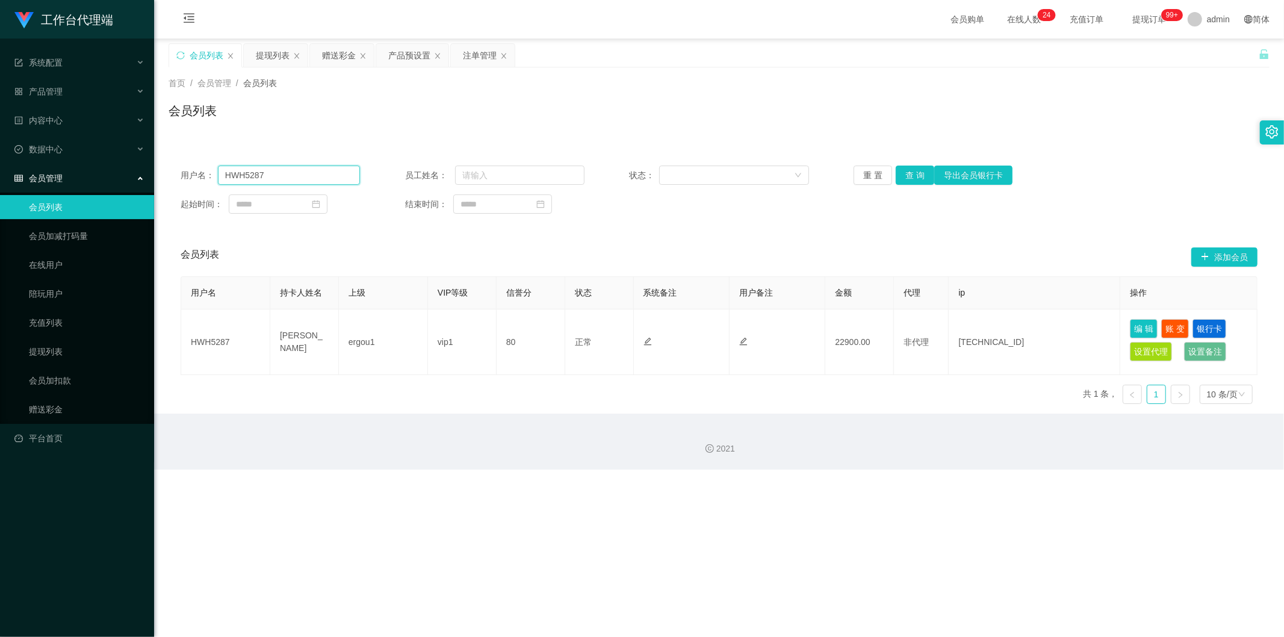
drag, startPoint x: 273, startPoint y: 179, endPoint x: 152, endPoint y: 169, distance: 121.4
click at [152, 169] on section "工作台代理端 系统配置 系统配置列表 管理员列表 管理员分组 systemPays 产品管理 产品列表 产品预设置 开奖记录 注单管理 即时注单 内容中心 数…" at bounding box center [642, 235] width 1284 height 470
paste input "2721570231"
type input "2721570231"
click at [797, 170] on button "查 询" at bounding box center [915, 175] width 39 height 19
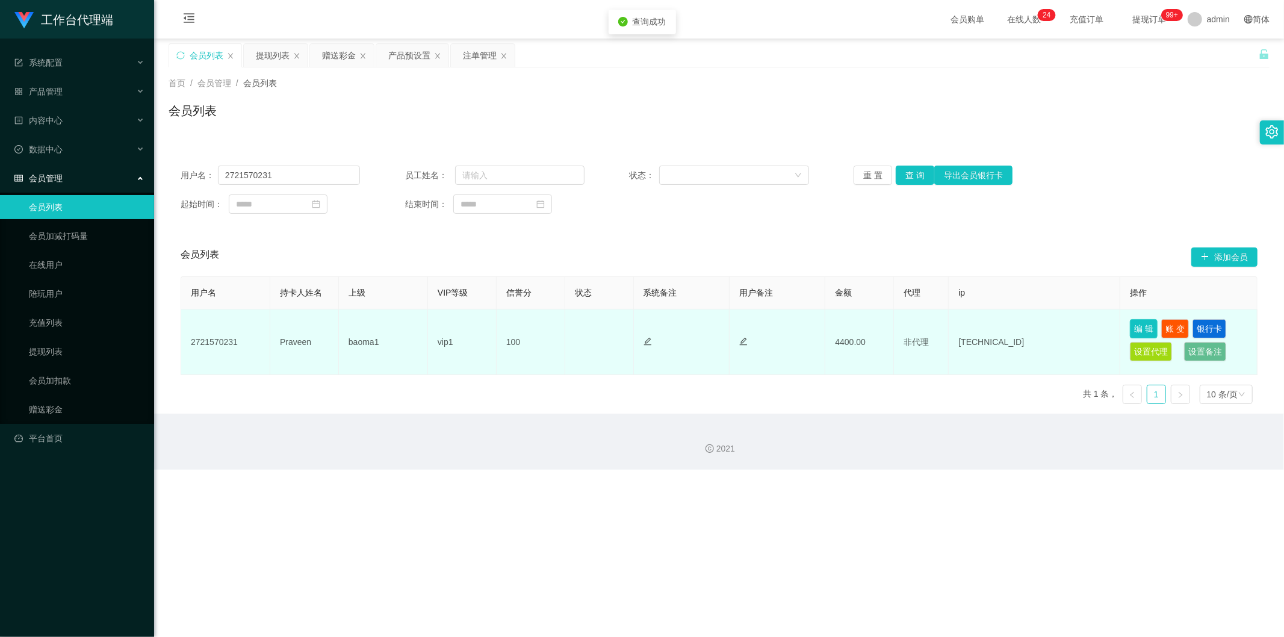
click at [797, 331] on button "编 辑" at bounding box center [1144, 328] width 28 height 19
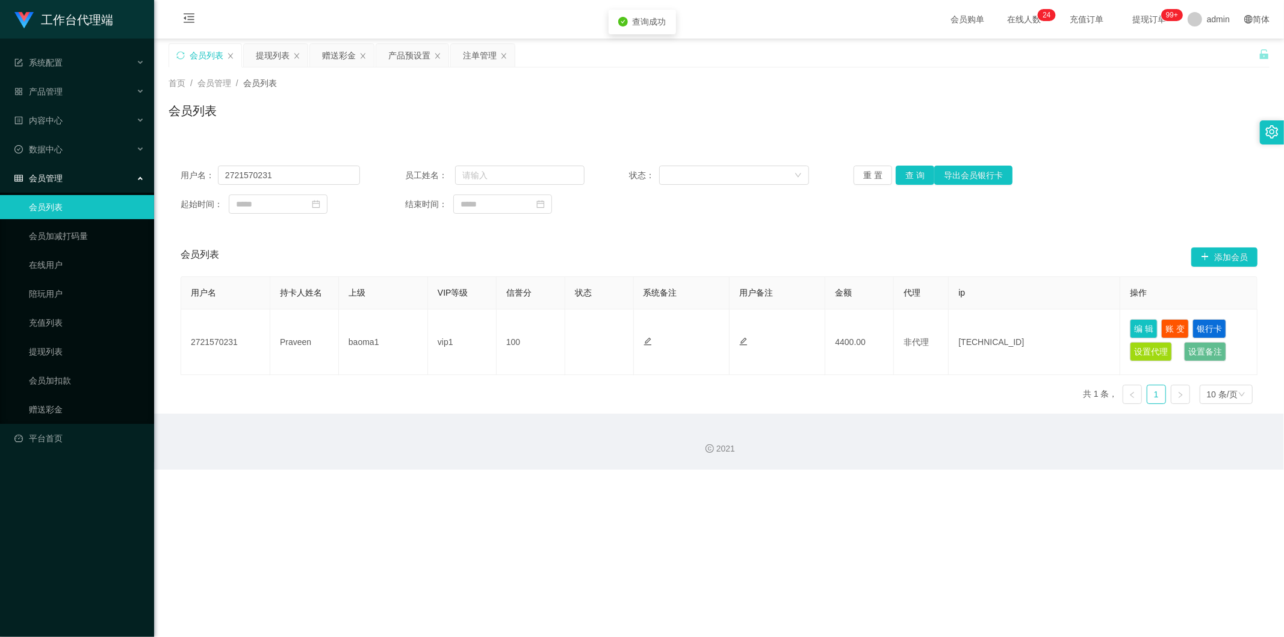
type input "2721570231"
type input "Praveen"
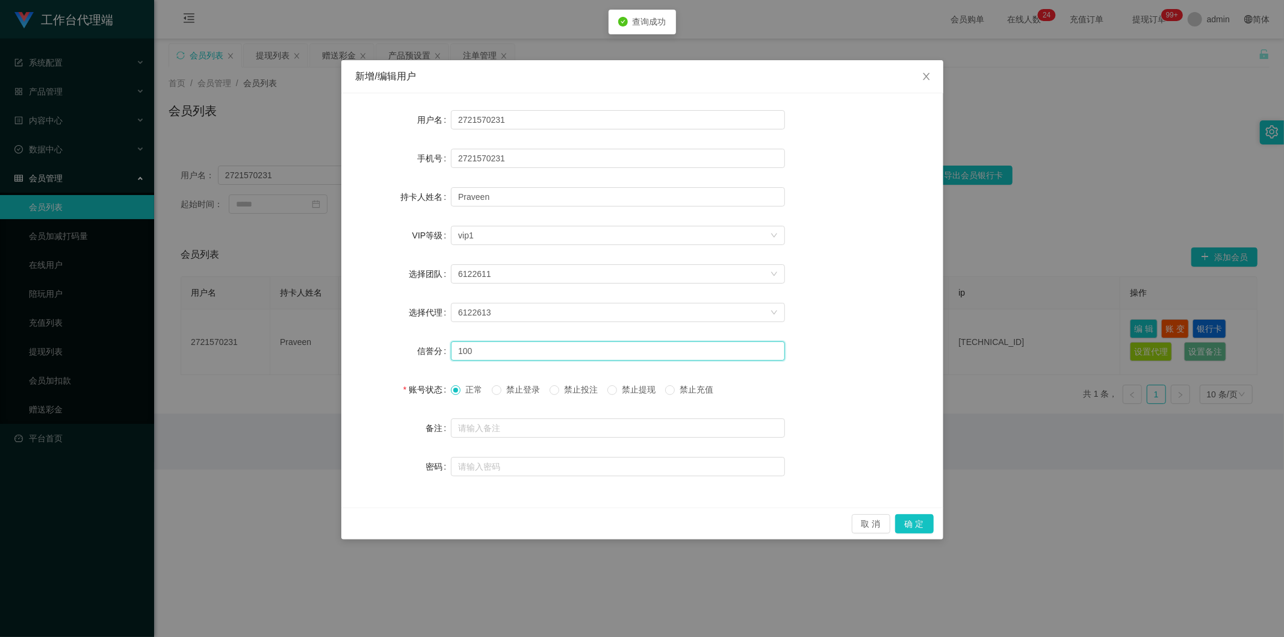
drag, startPoint x: 461, startPoint y: 352, endPoint x: 416, endPoint y: 348, distance: 45.4
click at [428, 352] on div "信誉分 100" at bounding box center [642, 351] width 573 height 24
type input "80"
drag, startPoint x: 920, startPoint y: 524, endPoint x: 942, endPoint y: 514, distance: 24.3
click at [797, 416] on button "确 定" at bounding box center [914, 523] width 39 height 19
